Goal: Find specific page/section: Find specific page/section

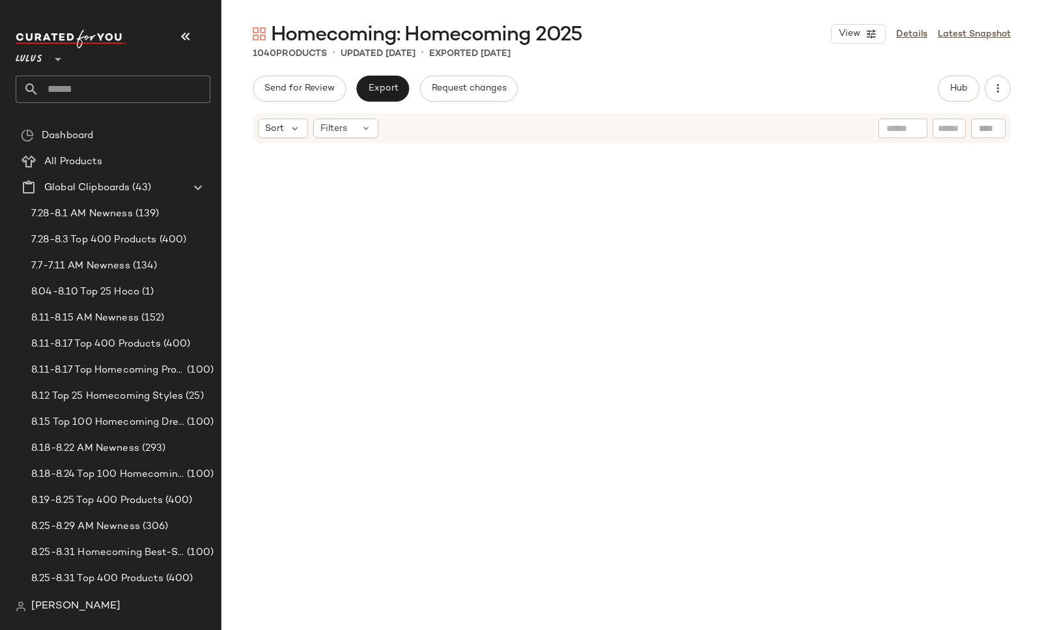
scroll to position [4935, 0]
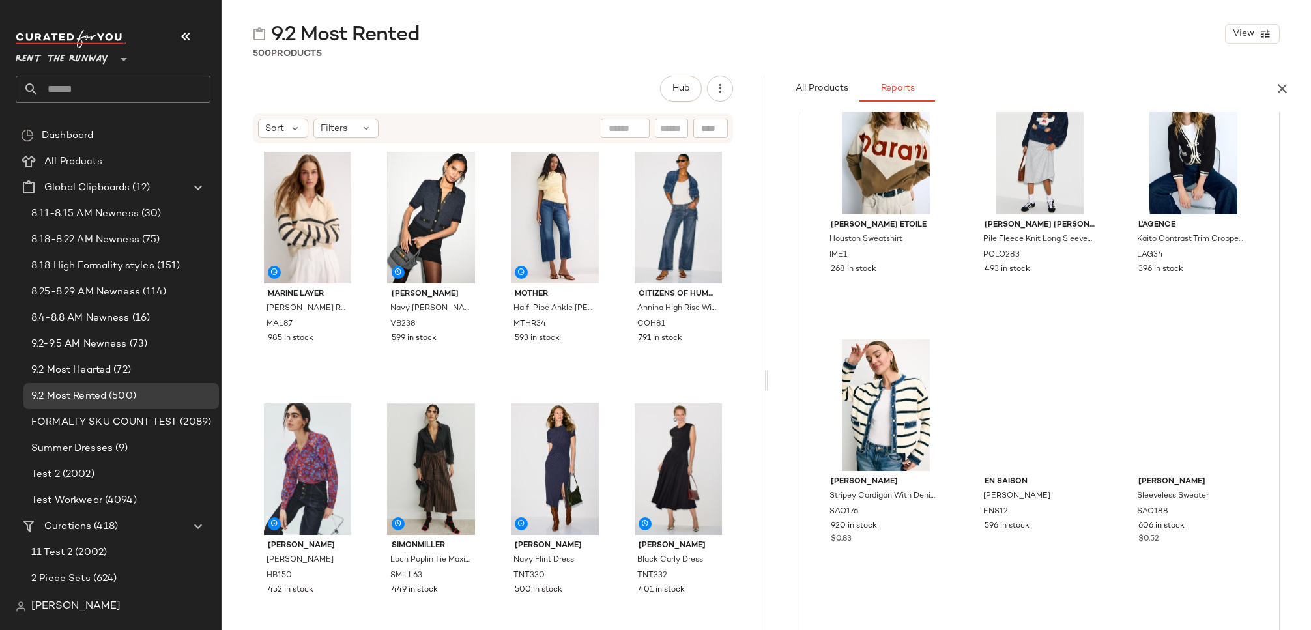
scroll to position [681, 0]
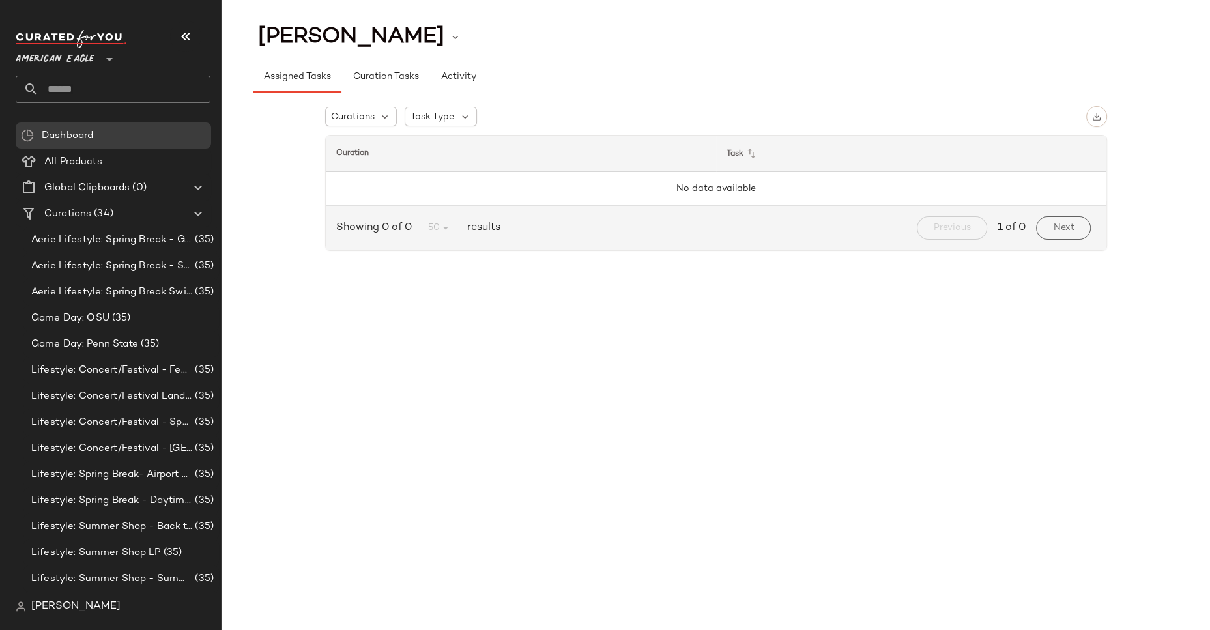
click at [86, 58] on span "American Eagle" at bounding box center [55, 55] width 78 height 23
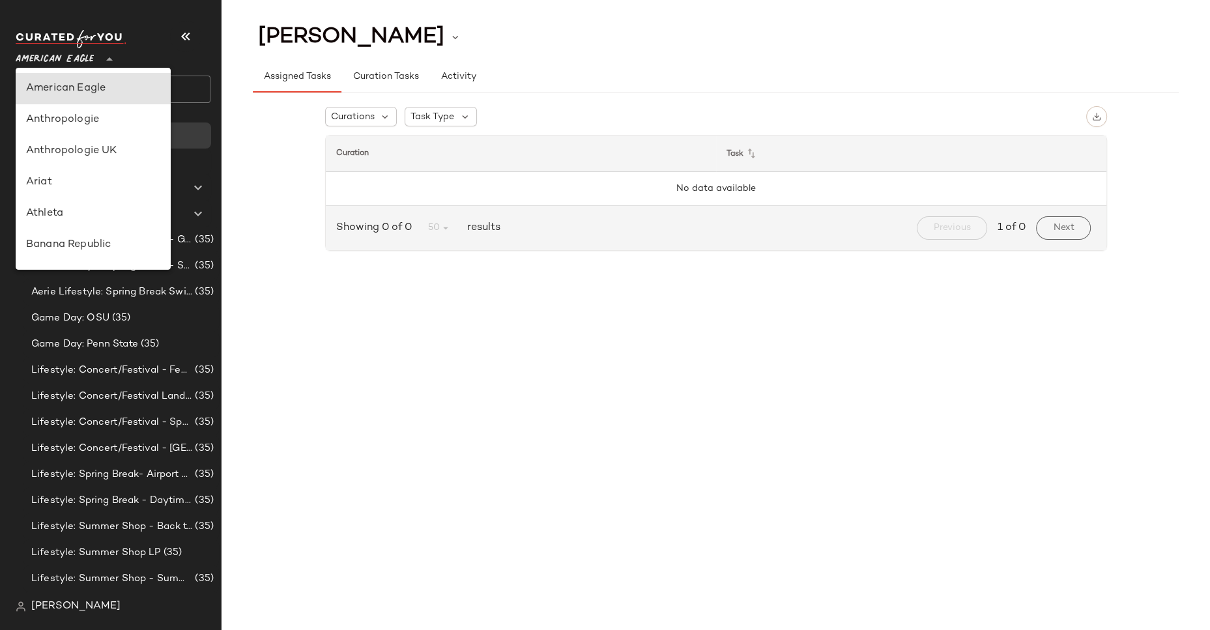
scroll to position [513, 0]
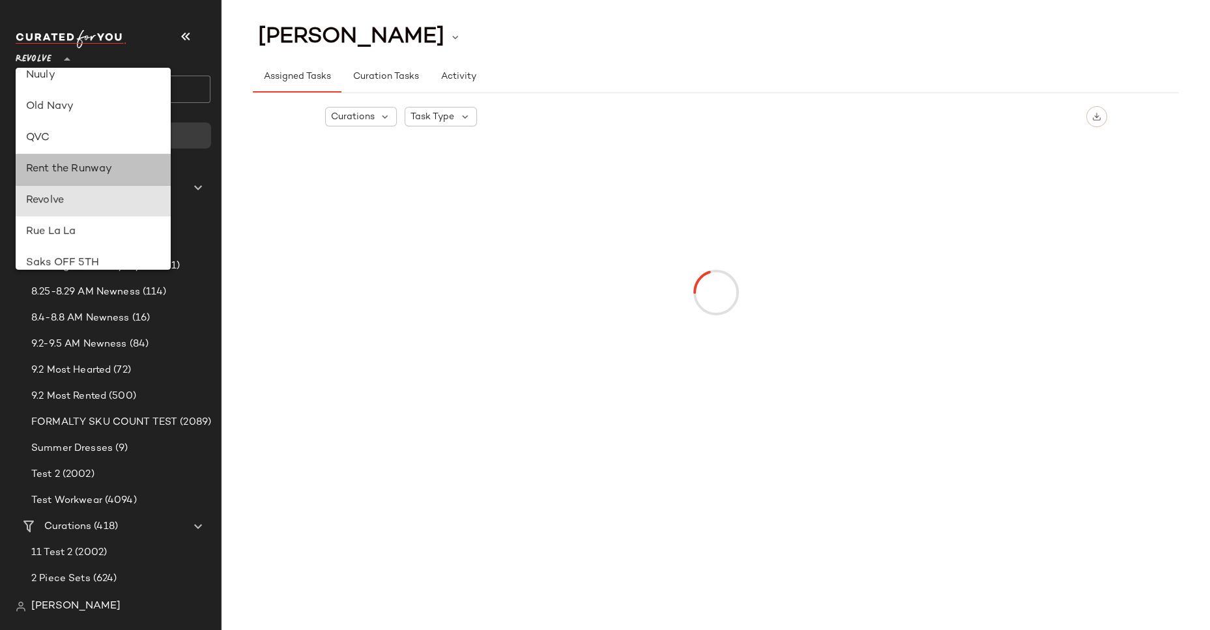
click at [87, 166] on div "Rent the Runway" at bounding box center [93, 170] width 134 height 16
type input "**"
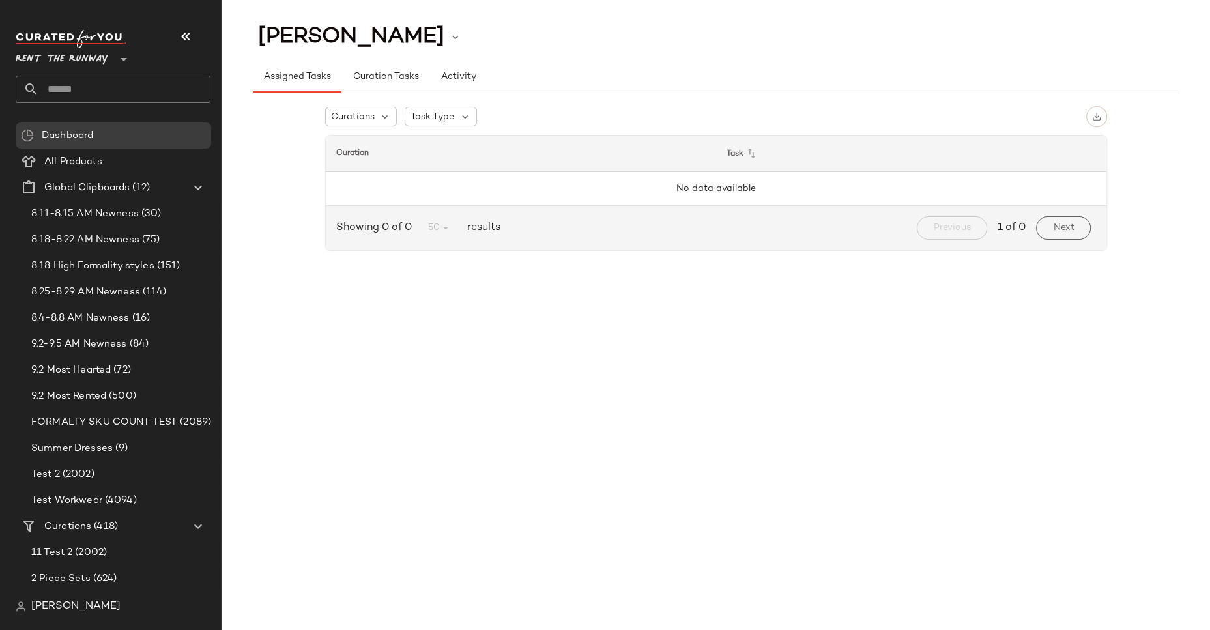
click at [103, 89] on input "text" at bounding box center [124, 89] width 171 height 27
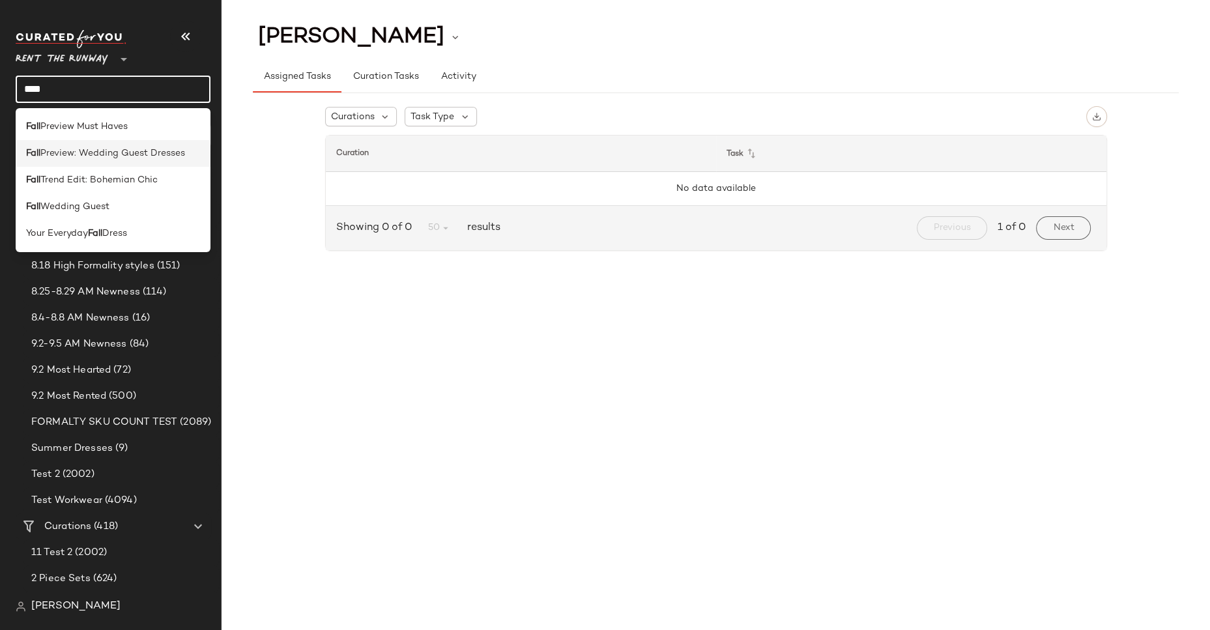
type input "****"
click at [107, 155] on span "Preview: Wedding Guest Dresses" at bounding box center [112, 154] width 145 height 14
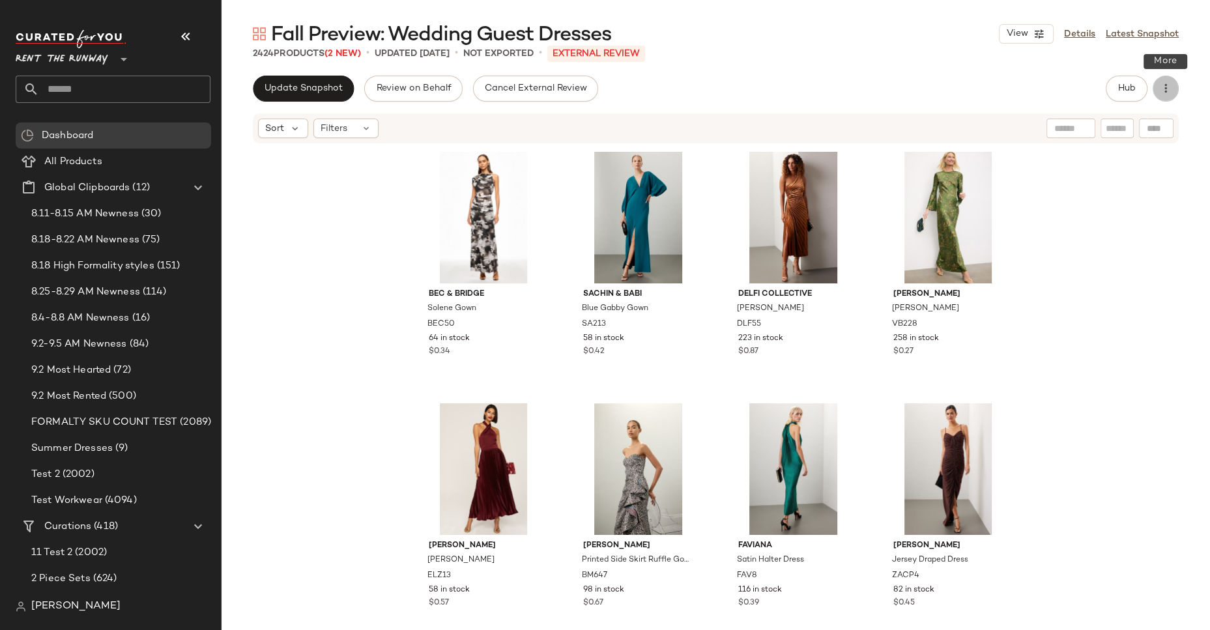
click at [1168, 93] on icon "button" at bounding box center [1165, 88] width 13 height 13
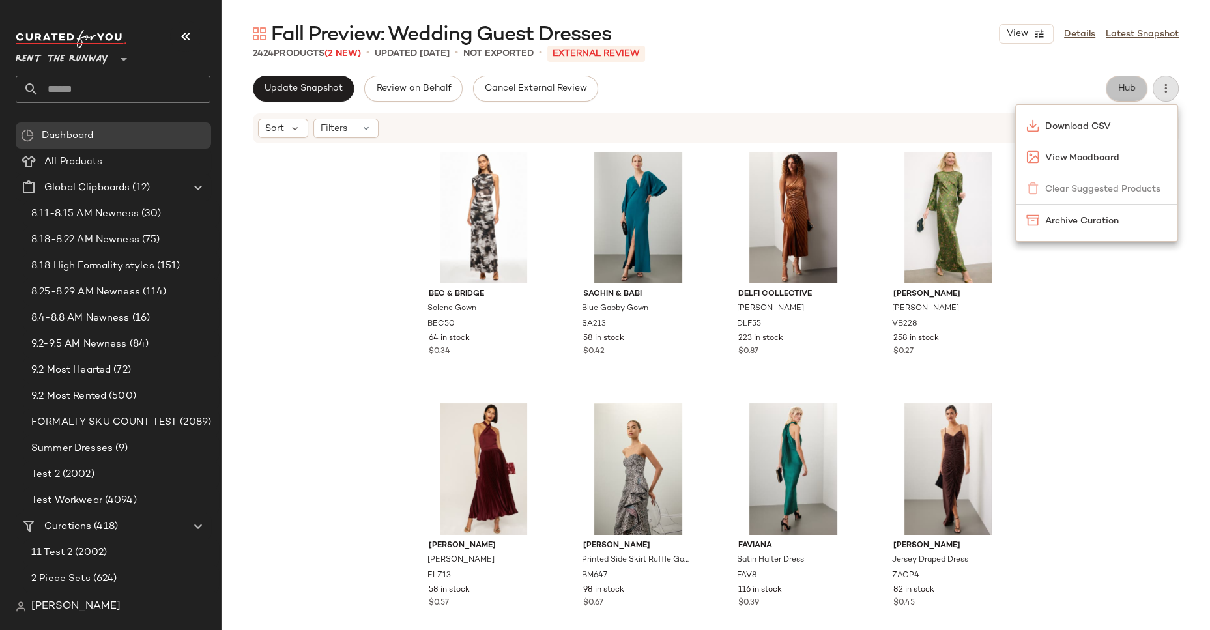
click at [1130, 86] on span "Hub" at bounding box center [1126, 88] width 18 height 10
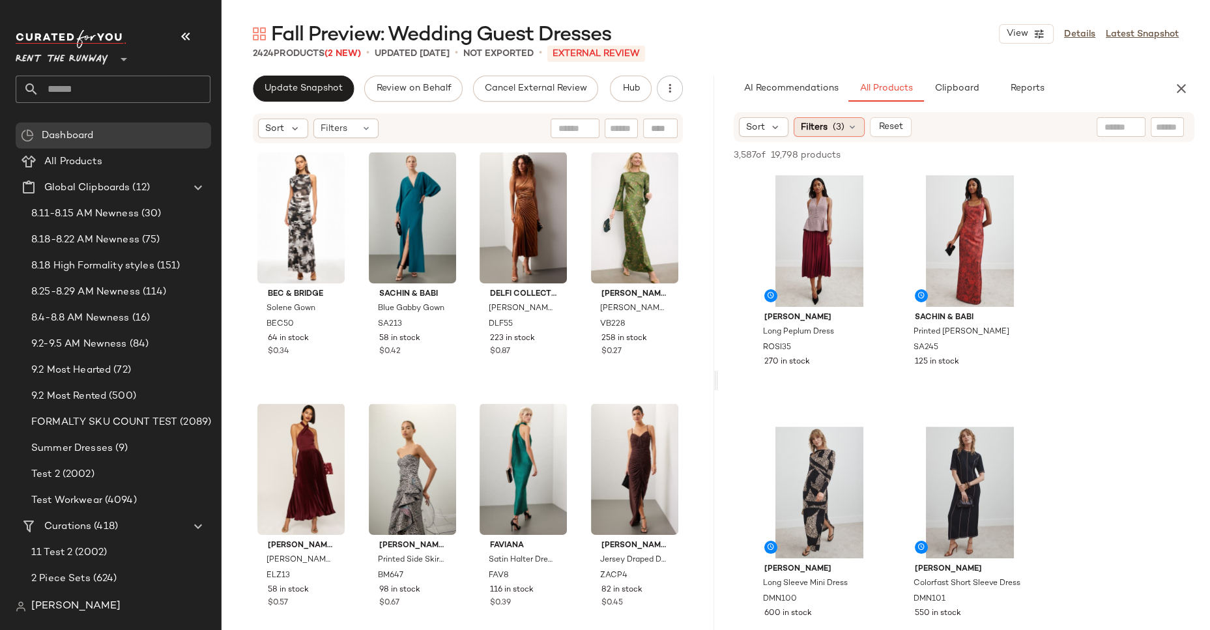
click at [852, 130] on icon at bounding box center [852, 127] width 10 height 10
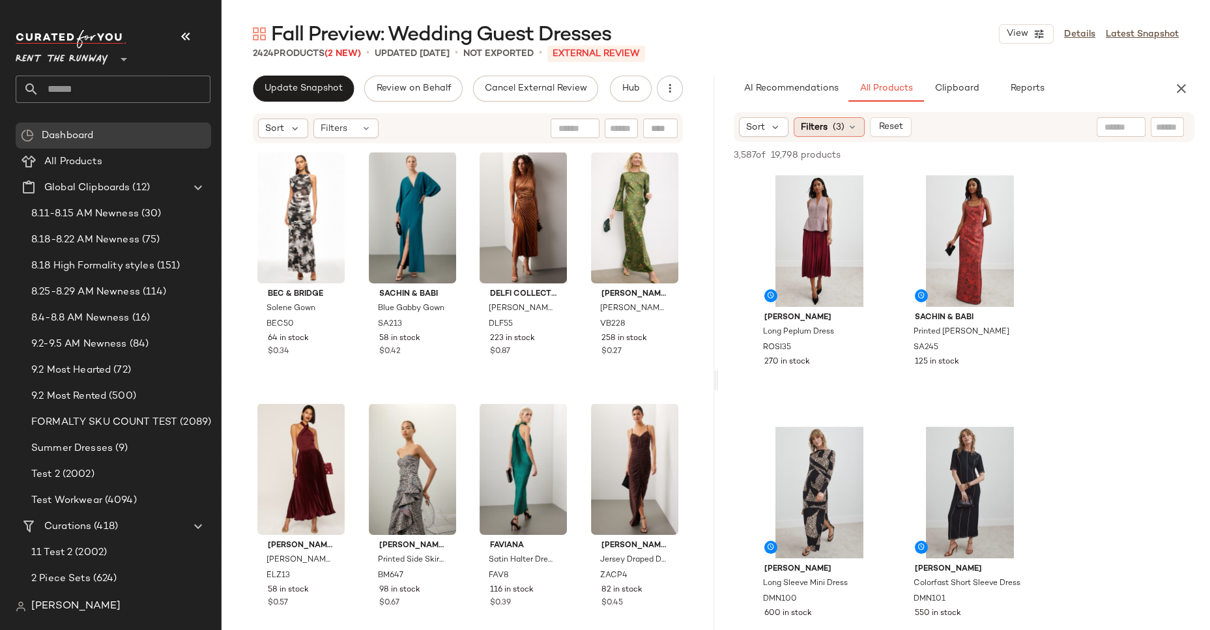
click at [841, 130] on span "(3)" at bounding box center [838, 128] width 12 height 14
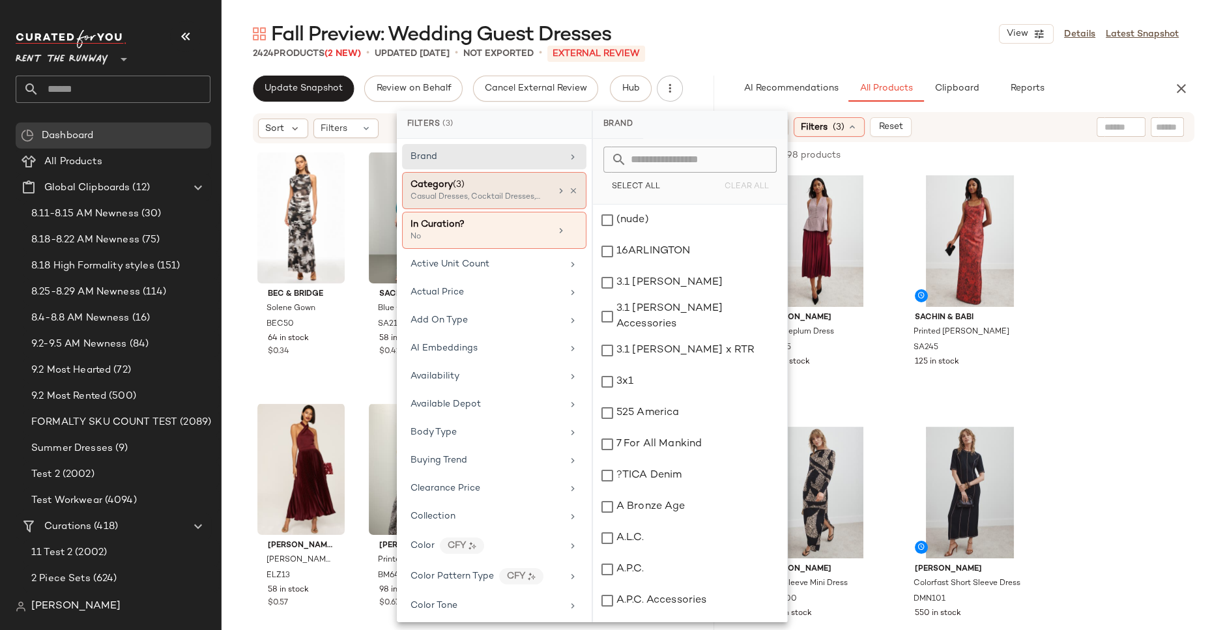
click at [556, 188] on icon at bounding box center [561, 191] width 10 height 10
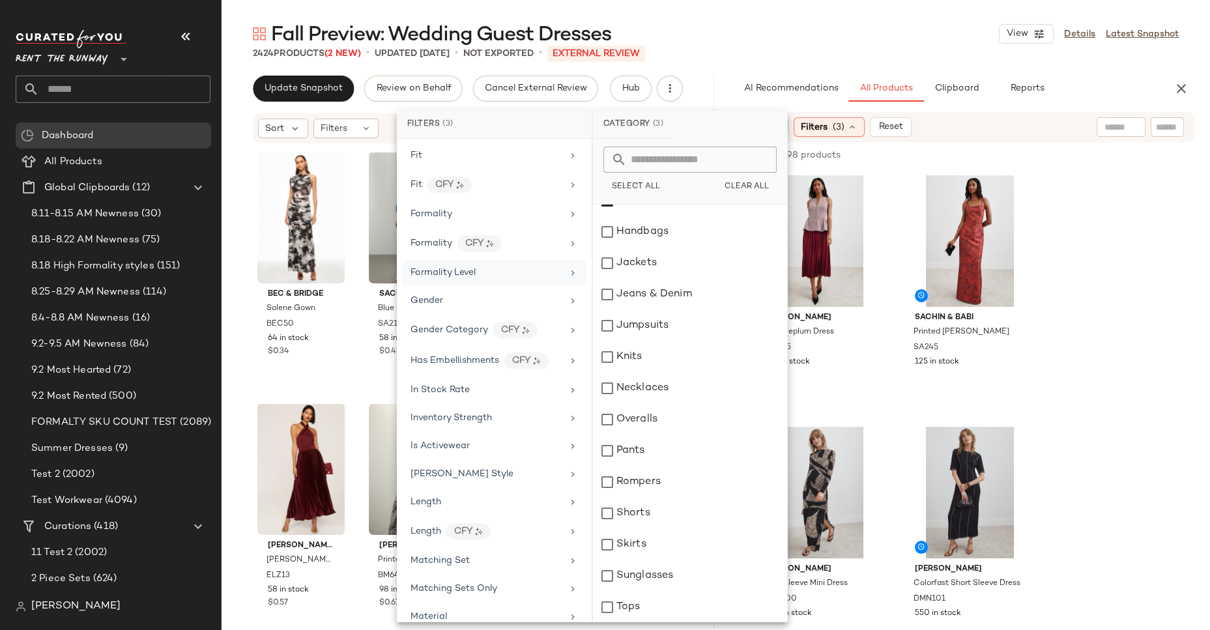
scroll to position [709, 0]
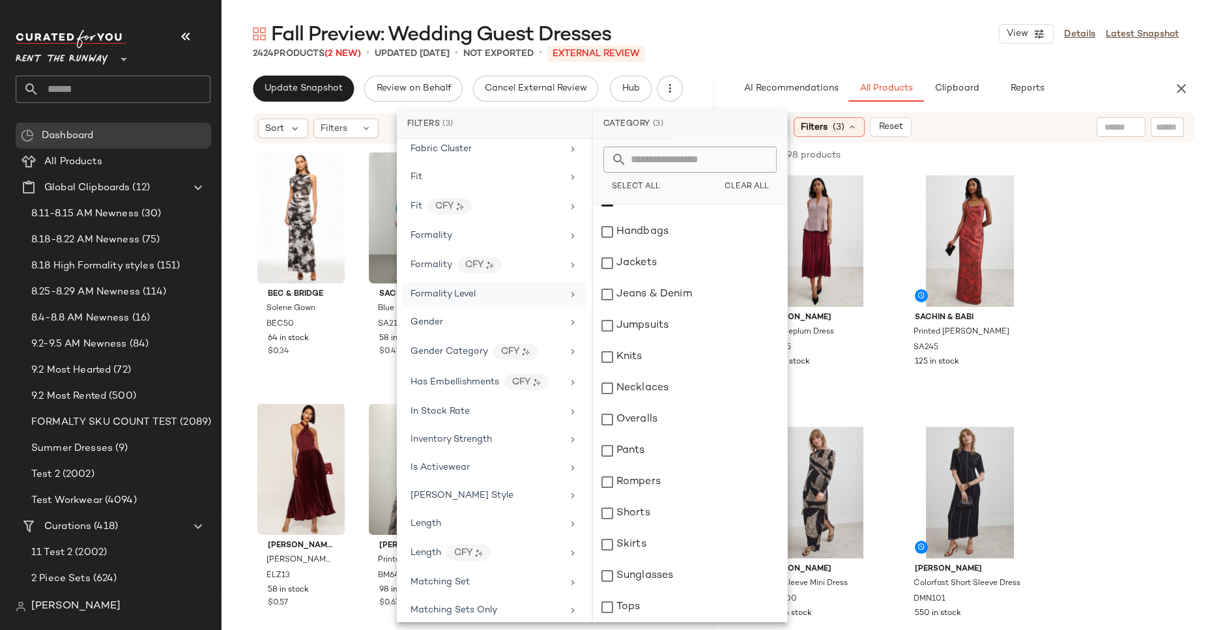
click at [513, 287] on div "Formality Level" at bounding box center [486, 294] width 152 height 14
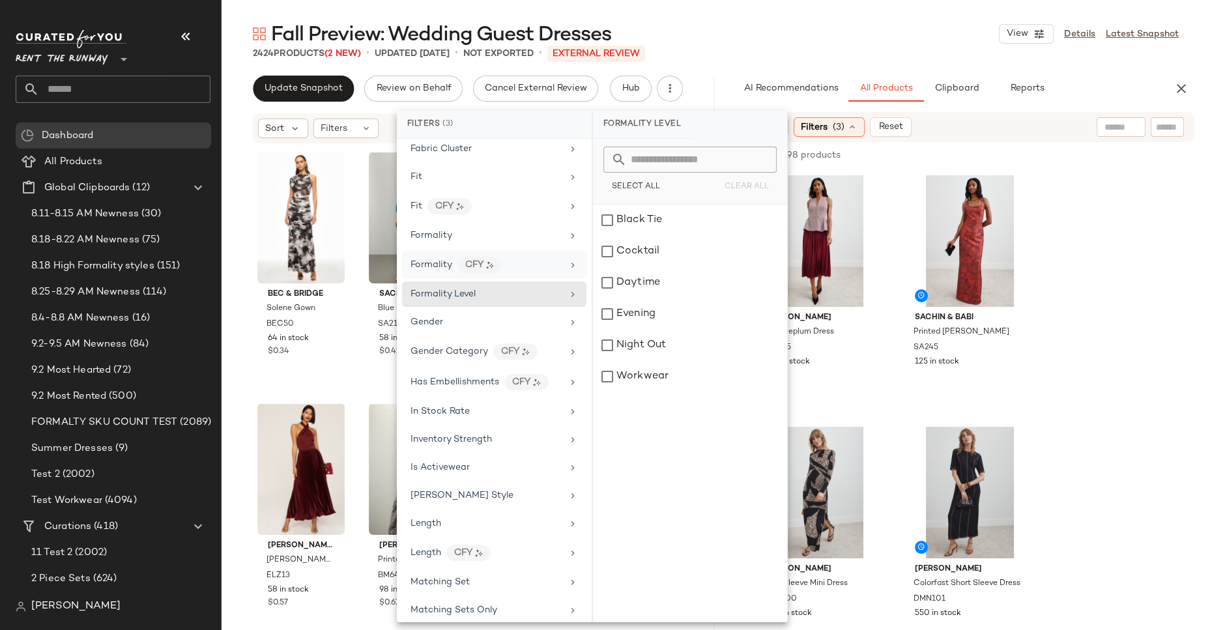
click at [552, 257] on div "Formality CFY" at bounding box center [486, 265] width 152 height 16
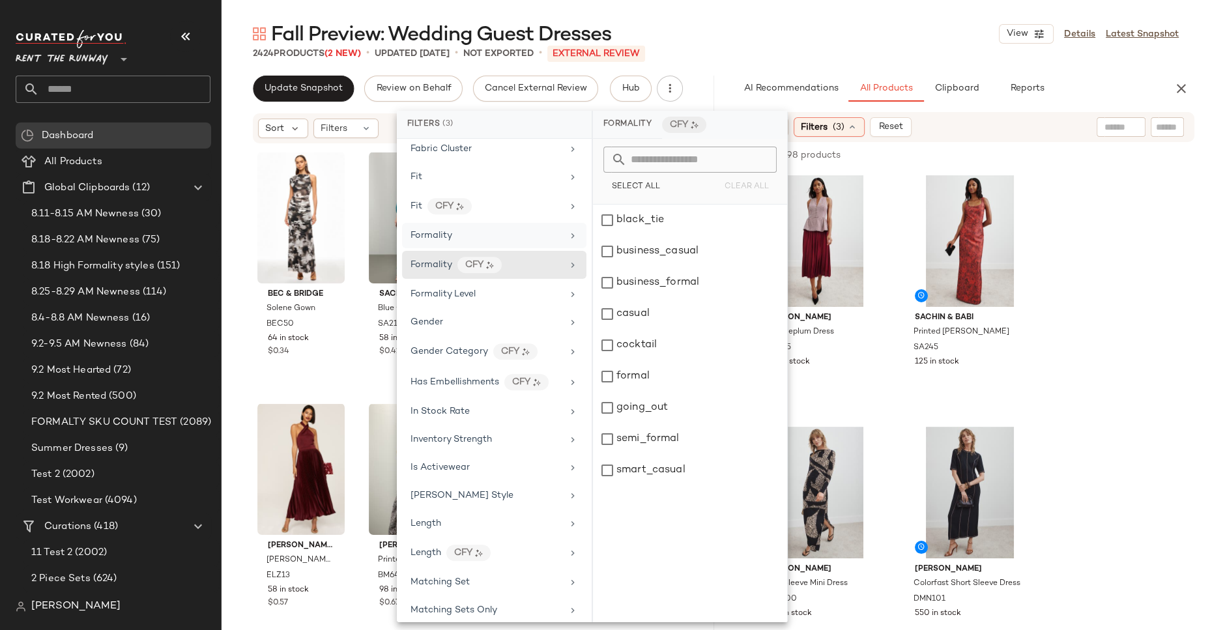
click at [550, 229] on div "Formality" at bounding box center [486, 236] width 152 height 14
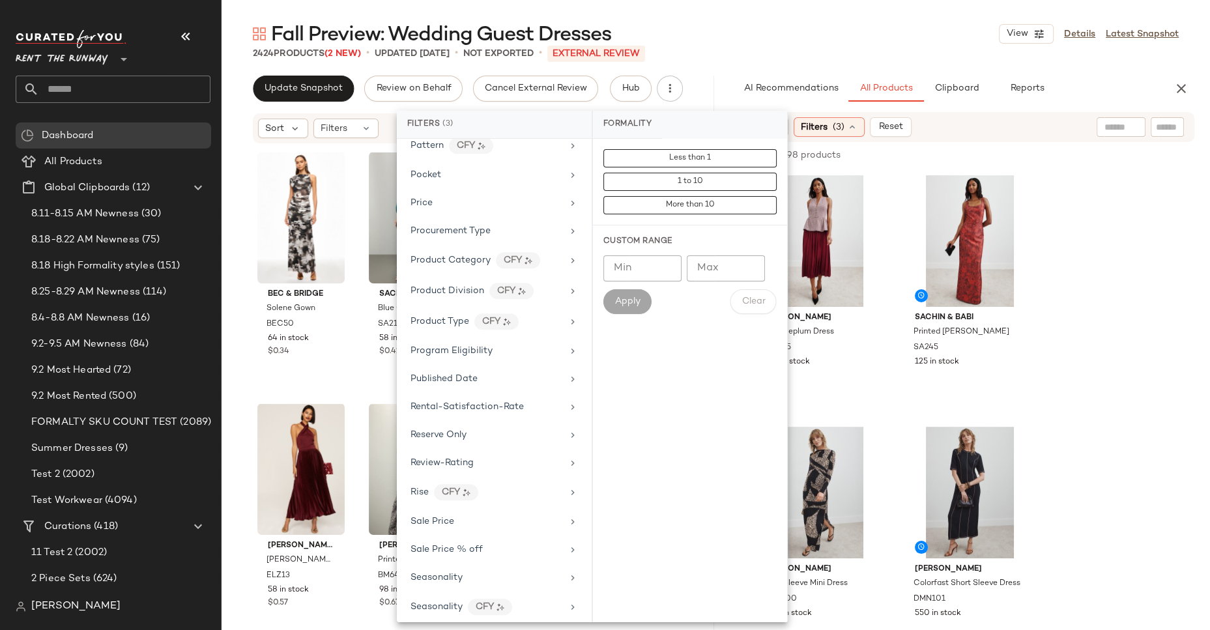
scroll to position [1469, 0]
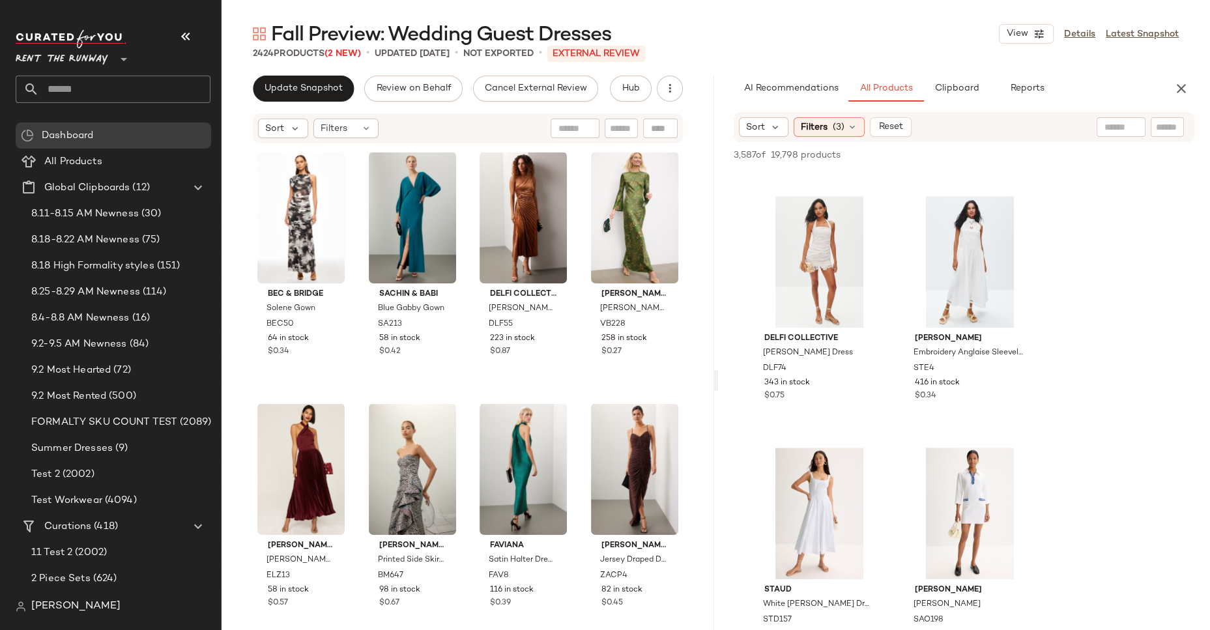
scroll to position [1429, 0]
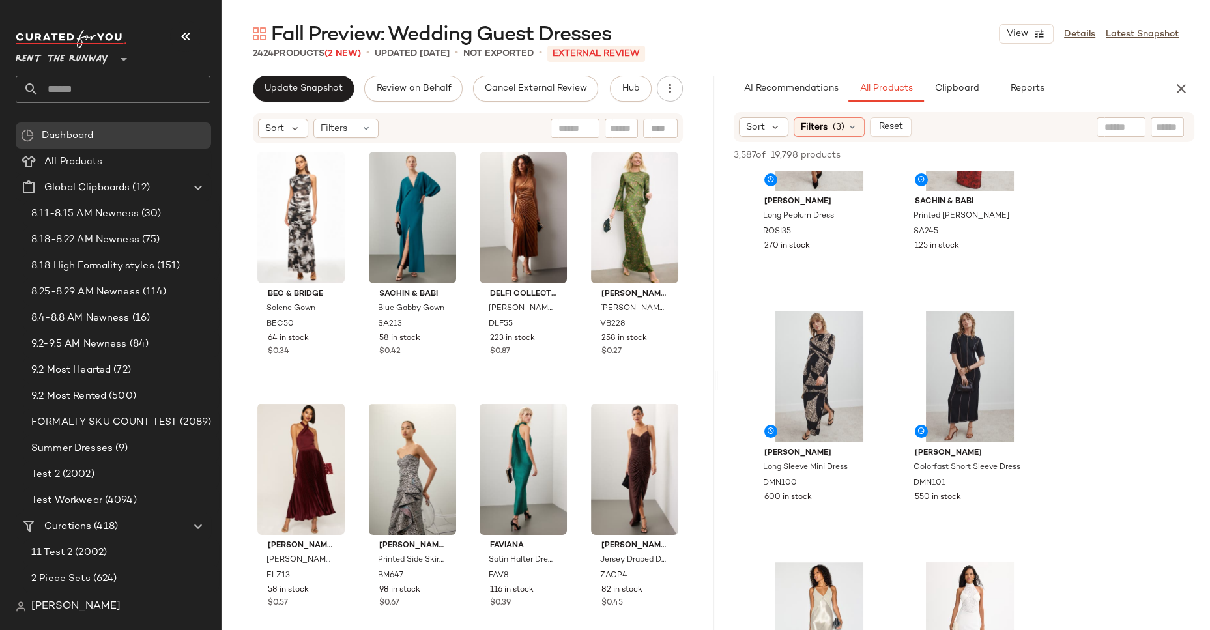
scroll to position [0, 0]
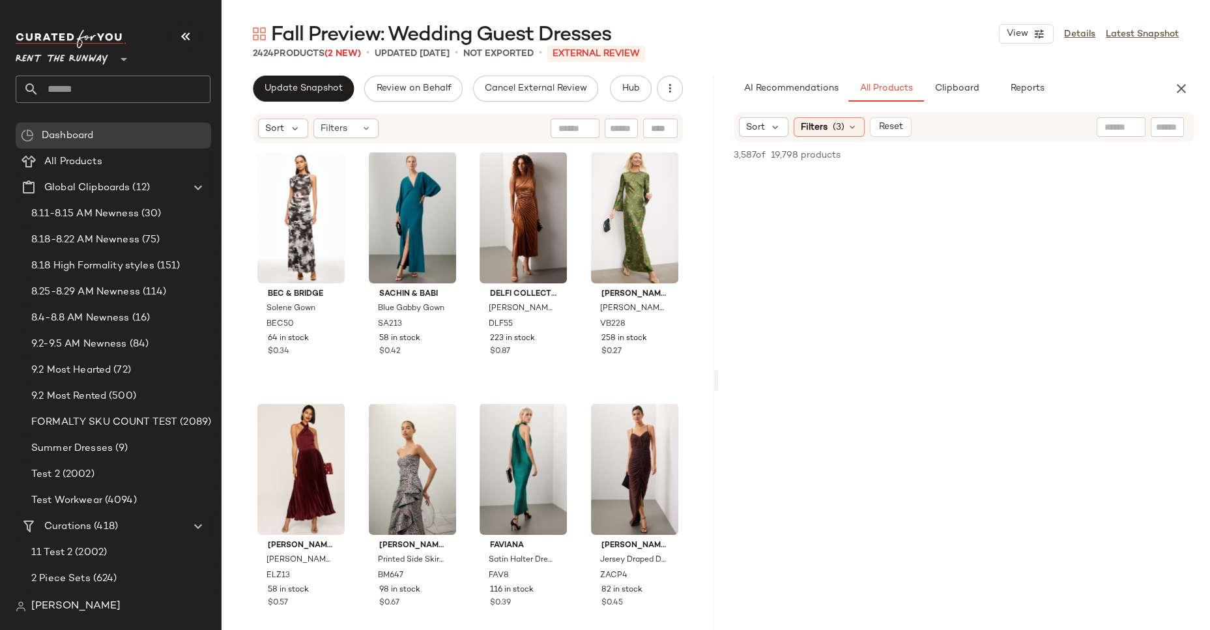
scroll to position [17908, 0]
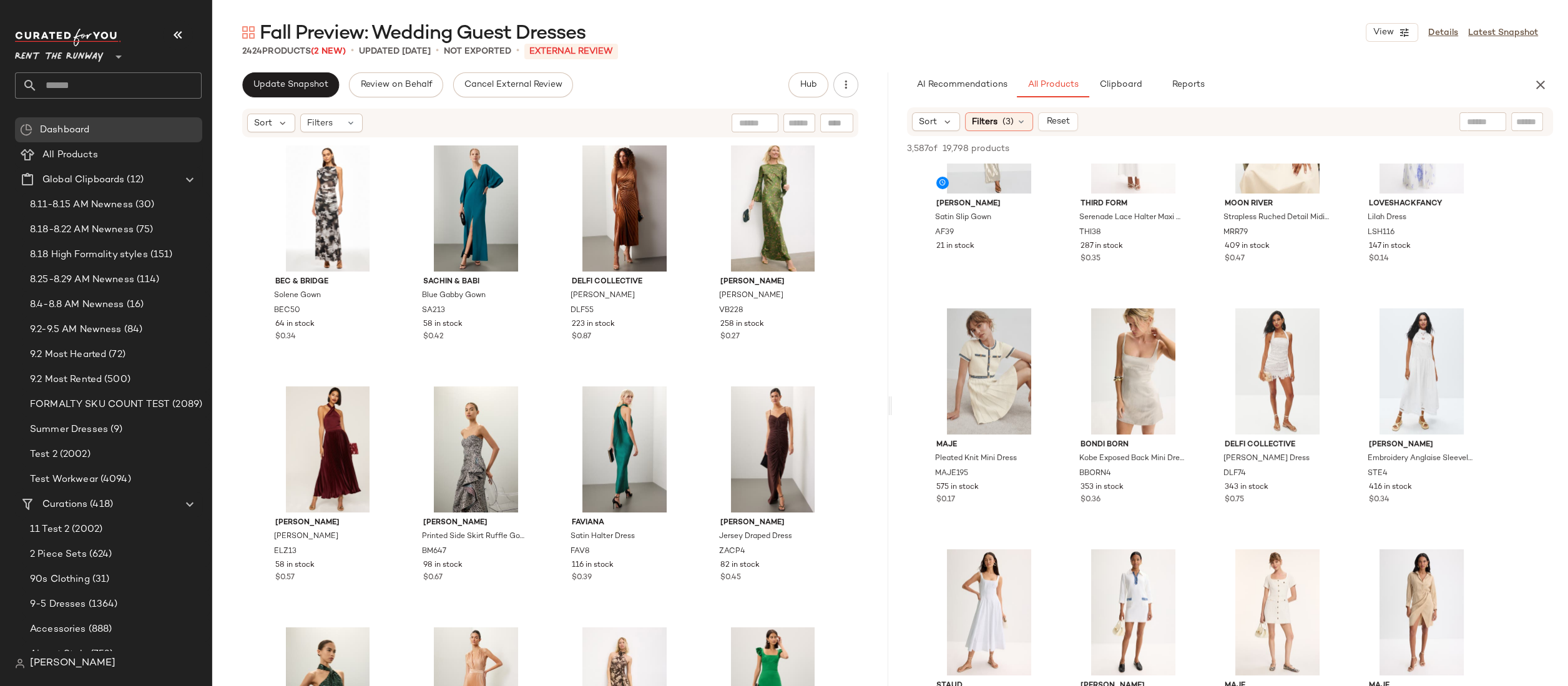
scroll to position [88, 0]
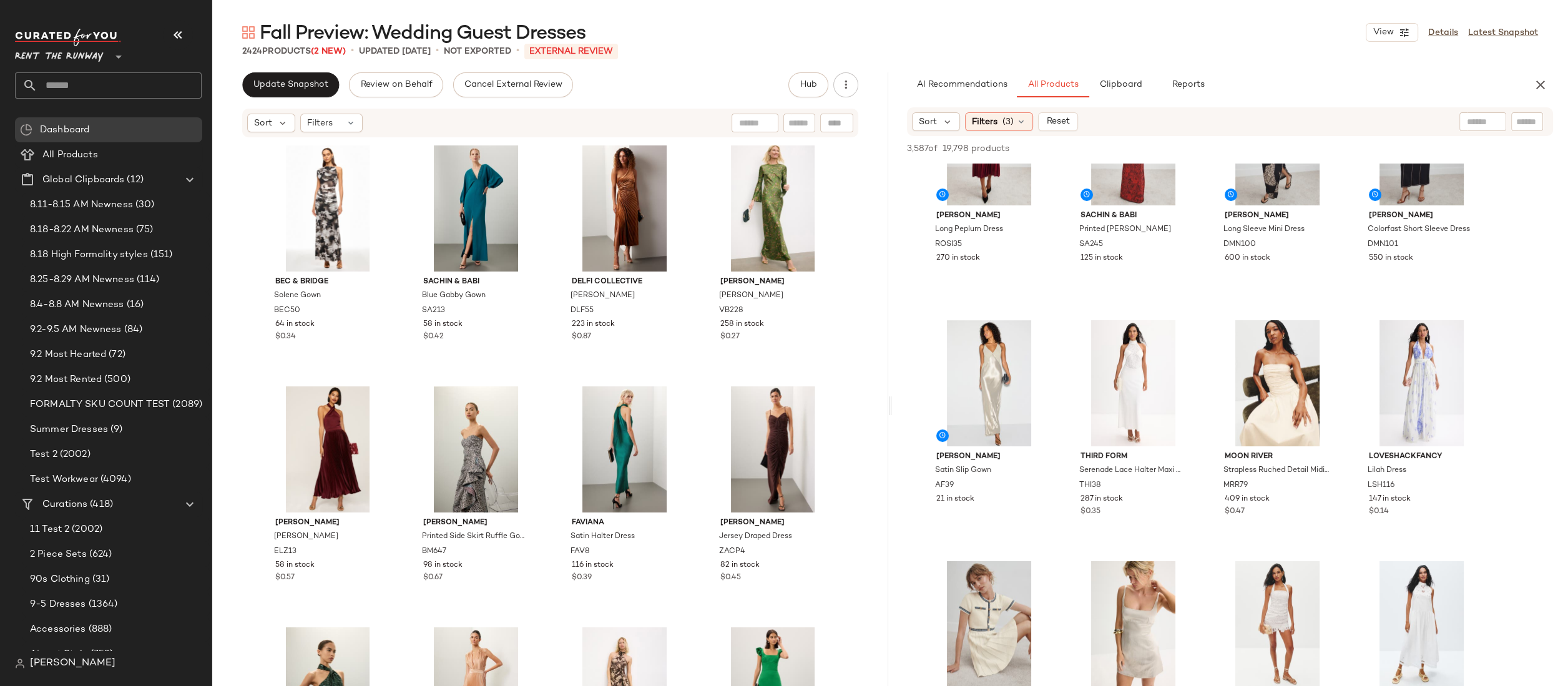
drag, startPoint x: 911, startPoint y: 148, endPoint x: 941, endPoint y: 148, distance: 30.0
click at [941, 148] on div "3,587 of 19,798 products" at bounding box center [957, 149] width 103 height 13
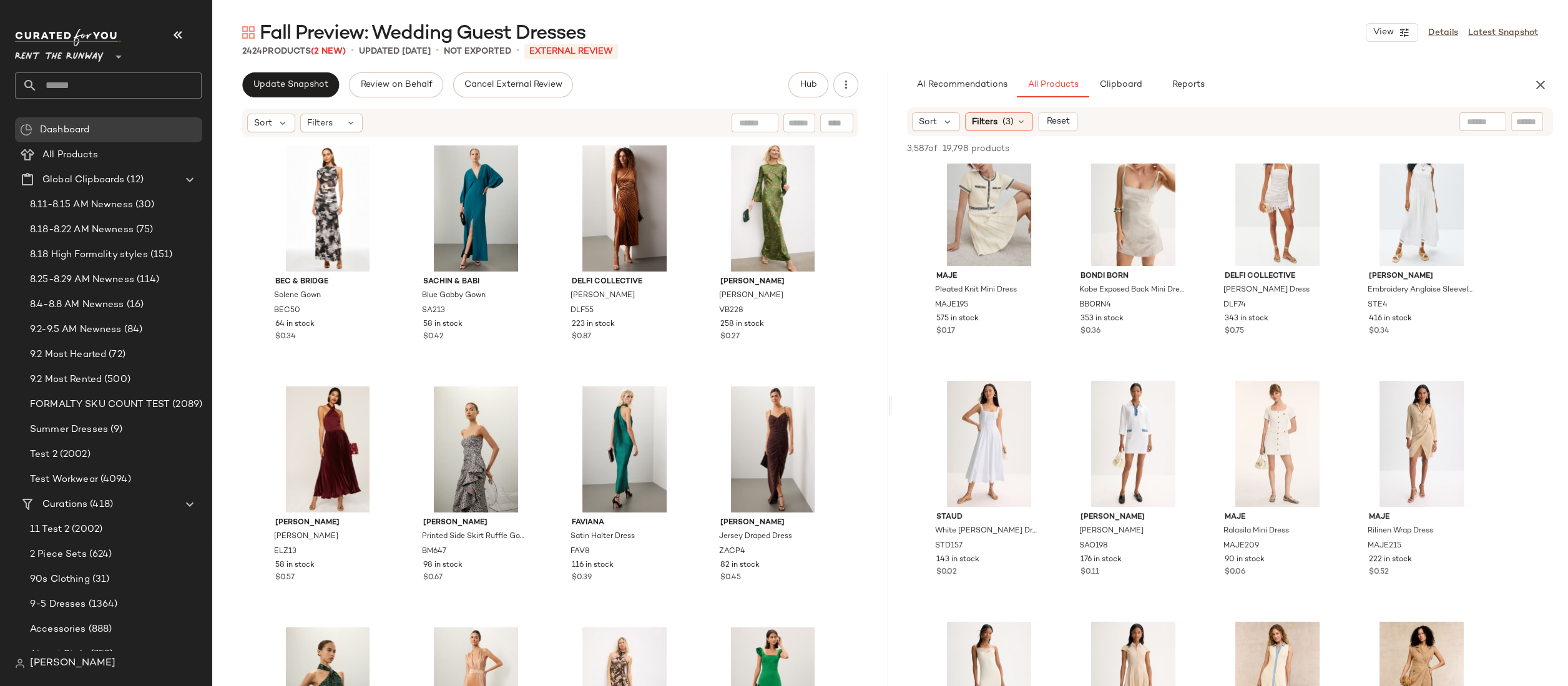
scroll to position [0, 0]
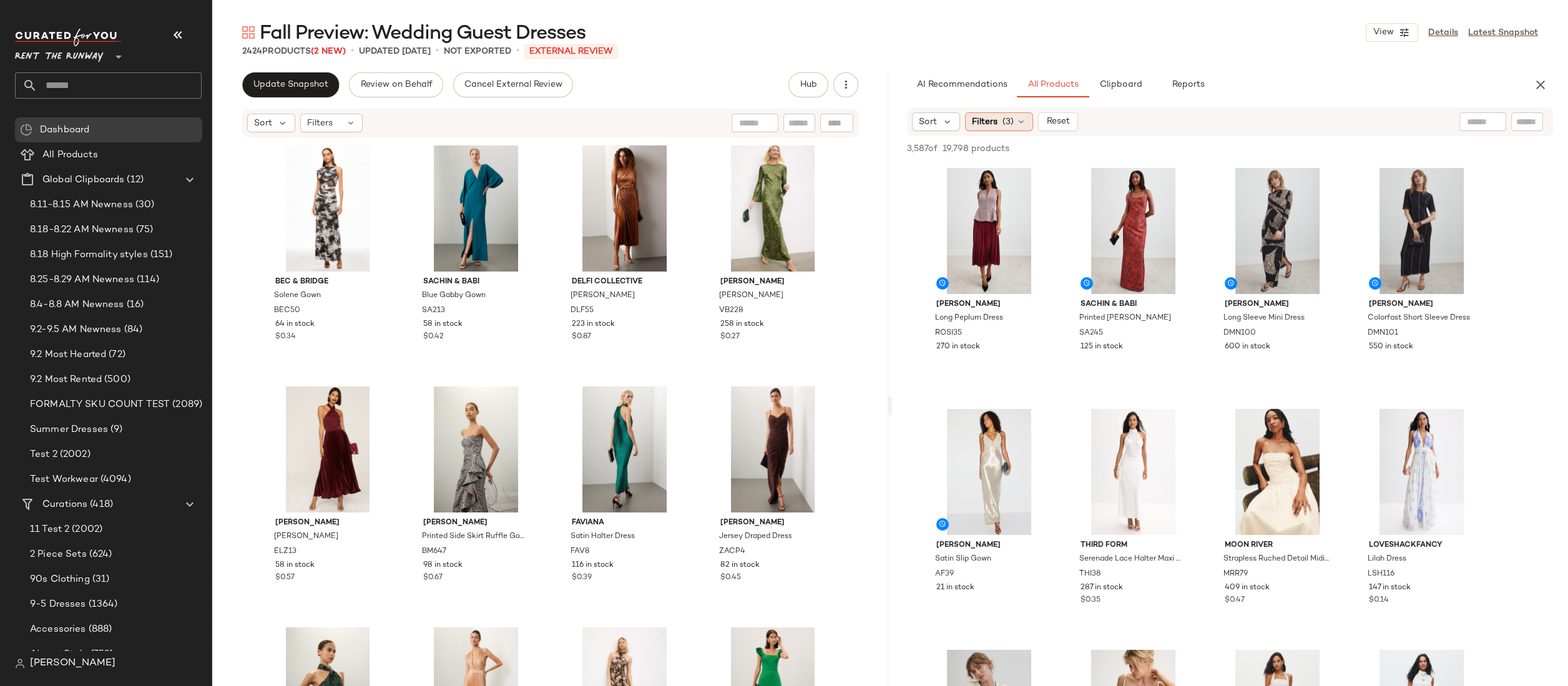
click at [1008, 123] on span "(3)" at bounding box center [1008, 123] width 12 height 13
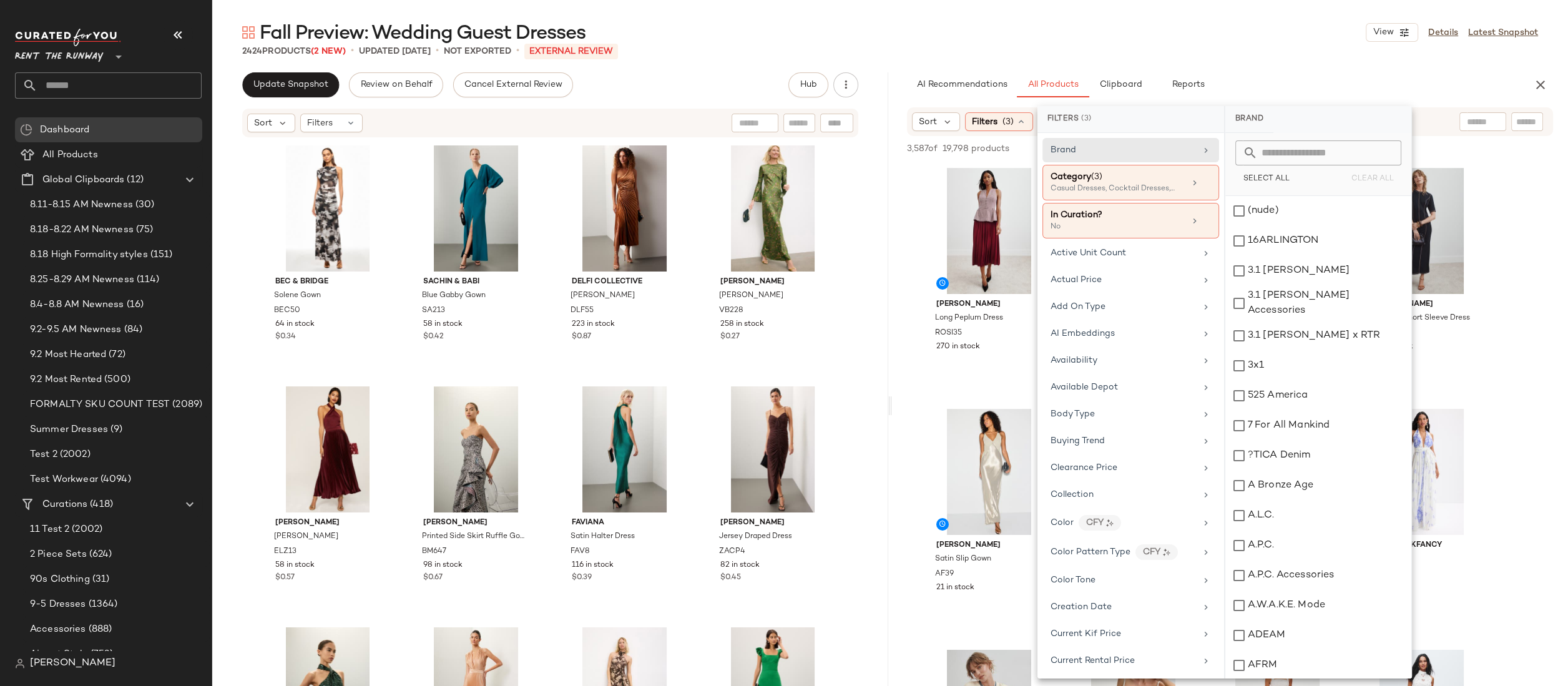
click at [906, 146] on div "3,587 of 19,798 products • 0 selected Add to Top Add to Bottom Deselect All" at bounding box center [1230, 149] width 676 height 28
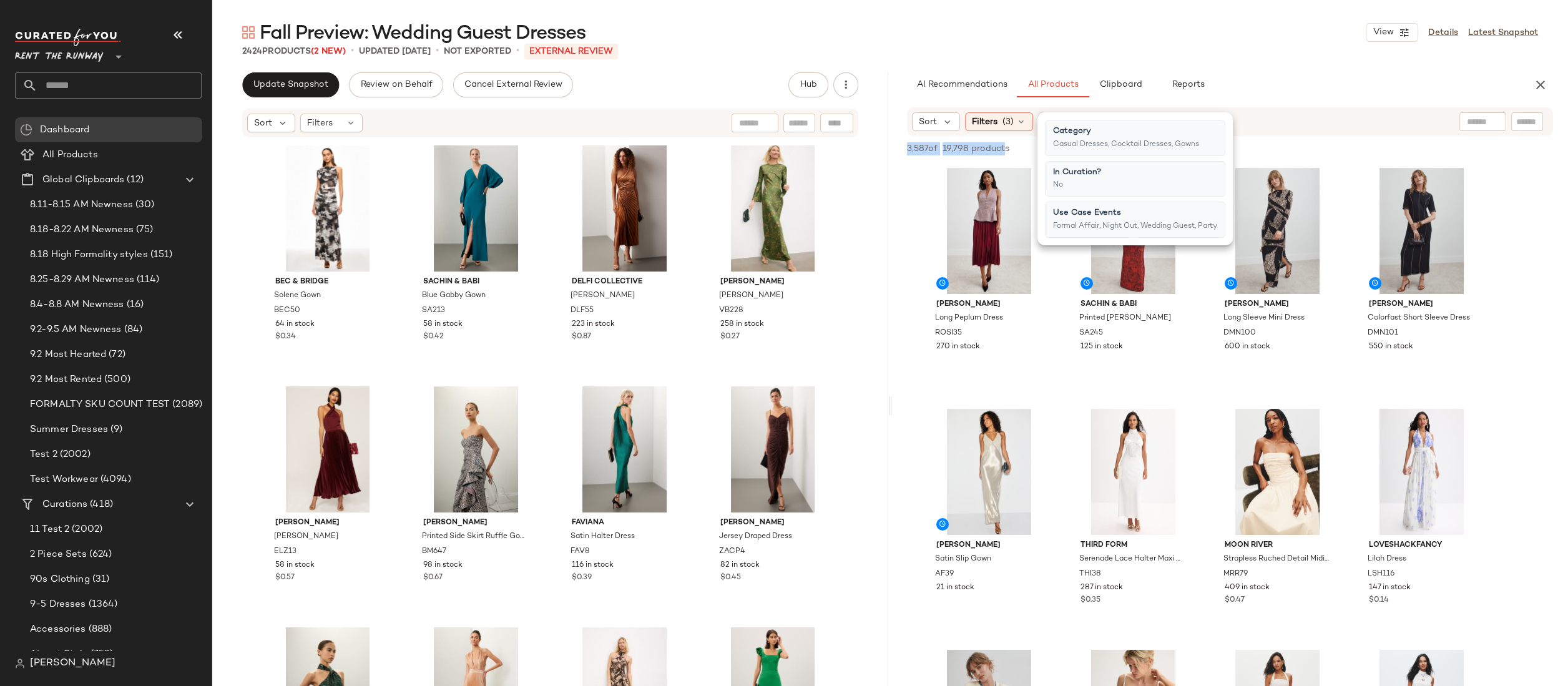
drag, startPoint x: 907, startPoint y: 148, endPoint x: 928, endPoint y: 148, distance: 21.0
click at [1004, 149] on div "3,587 of 19,798 products • 0 selected Add to Top Add to Bottom Deselect All" at bounding box center [1230, 149] width 676 height 28
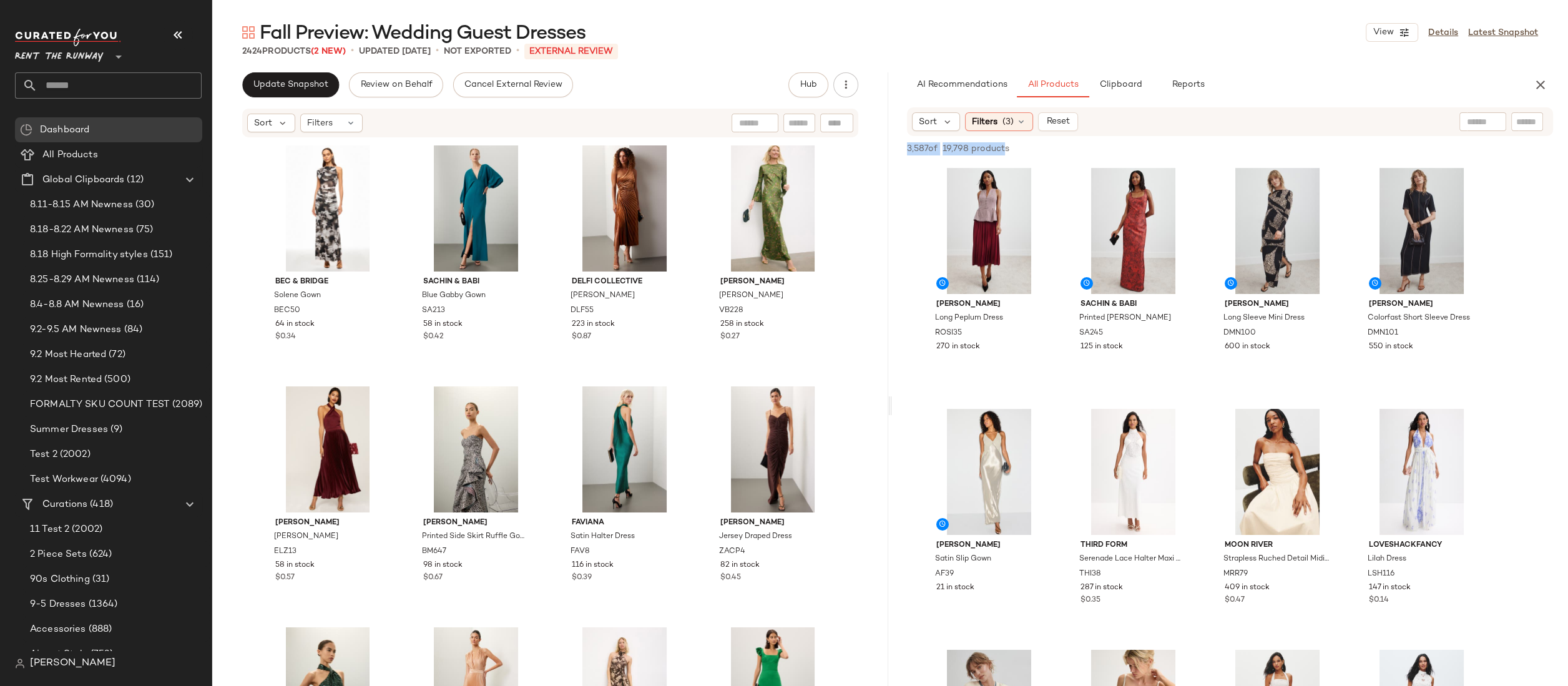
click at [920, 148] on span "3,587 of" at bounding box center [922, 149] width 31 height 13
drag, startPoint x: 904, startPoint y: 149, endPoint x: 927, endPoint y: 148, distance: 23.0
click at [927, 148] on div "3,587 of 19,798 products • 0 selected Add to Top Add to Bottom Deselect All" at bounding box center [1230, 149] width 676 height 28
click at [1010, 122] on span "(3)" at bounding box center [1008, 123] width 12 height 13
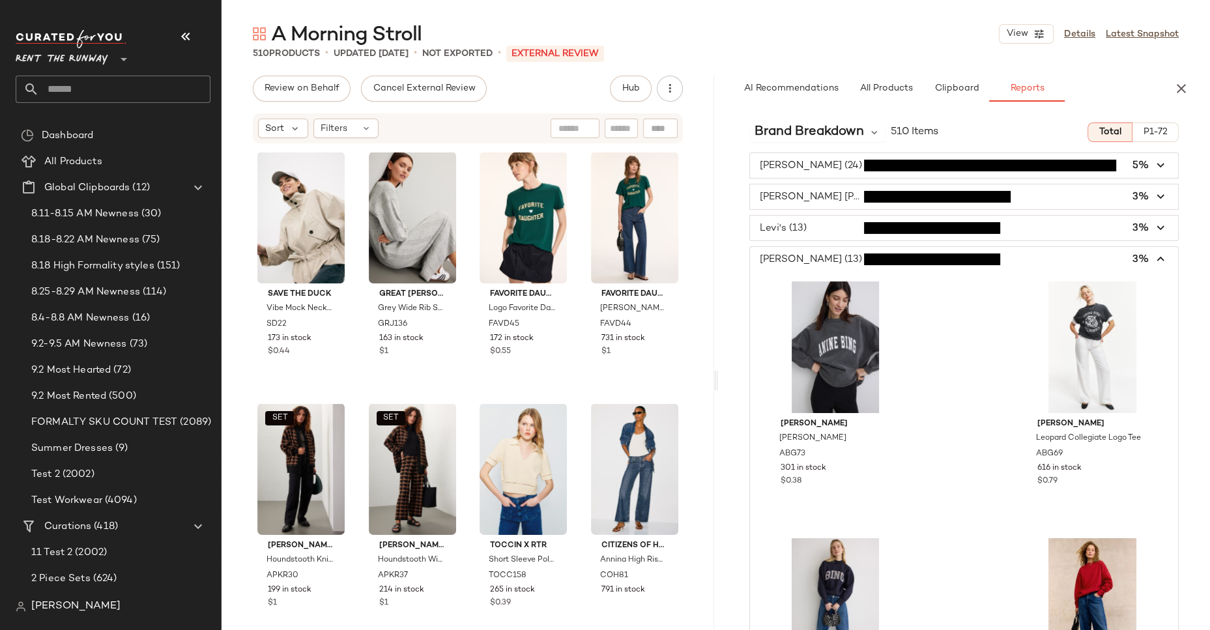
scroll to position [1122, 0]
